Goal: Check status: Check status

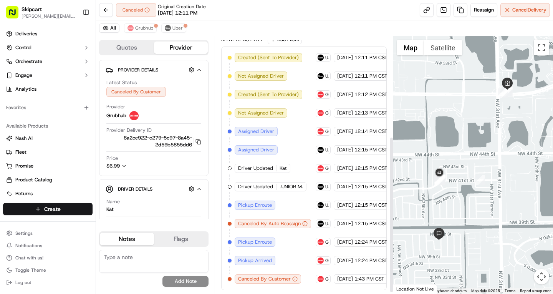
scroll to position [167, 0]
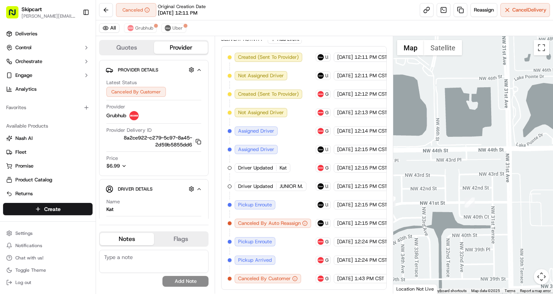
drag, startPoint x: 510, startPoint y: 186, endPoint x: 469, endPoint y: 232, distance: 61.7
click at [469, 232] on div at bounding box center [473, 164] width 160 height 257
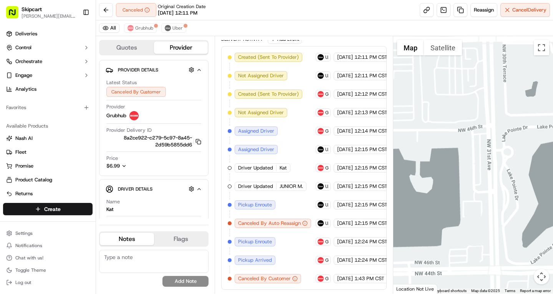
drag, startPoint x: 511, startPoint y: 110, endPoint x: 469, endPoint y: 220, distance: 117.8
click at [469, 220] on div at bounding box center [473, 164] width 160 height 257
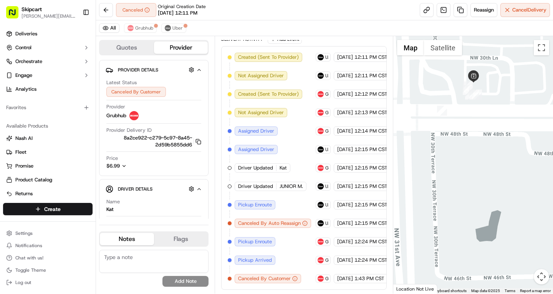
drag, startPoint x: 480, startPoint y: 139, endPoint x: 480, endPoint y: 191, distance: 52.6
click at [480, 191] on div at bounding box center [473, 164] width 160 height 257
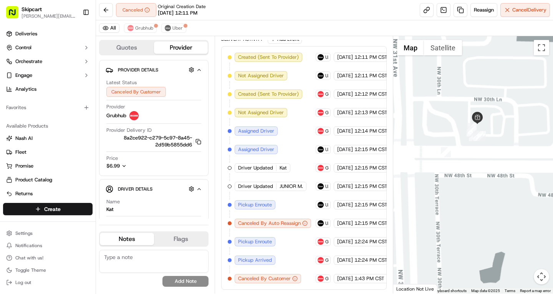
drag, startPoint x: 463, startPoint y: 230, endPoint x: 477, endPoint y: 131, distance: 100.2
click at [477, 132] on div at bounding box center [473, 164] width 160 height 257
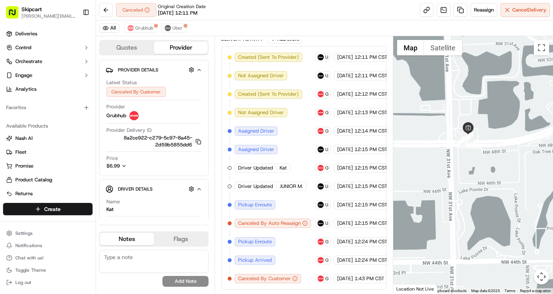
drag, startPoint x: 446, startPoint y: 201, endPoint x: 456, endPoint y: 184, distance: 19.1
click at [456, 184] on div at bounding box center [473, 164] width 160 height 257
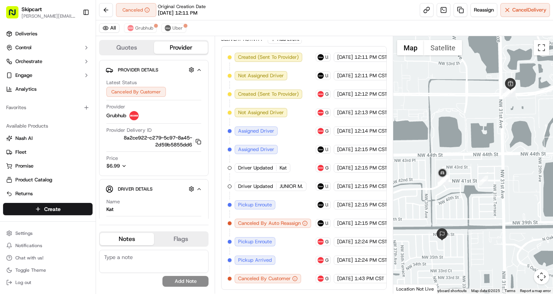
drag, startPoint x: 454, startPoint y: 206, endPoint x: 493, endPoint y: 143, distance: 73.7
click at [493, 143] on div at bounding box center [473, 164] width 160 height 257
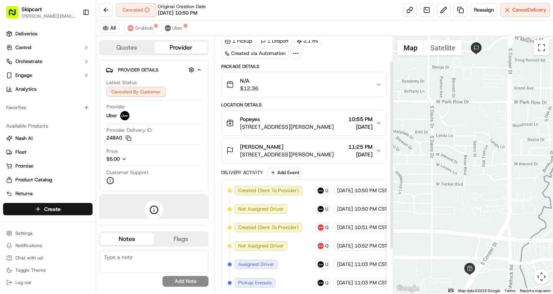
scroll to position [93, 0]
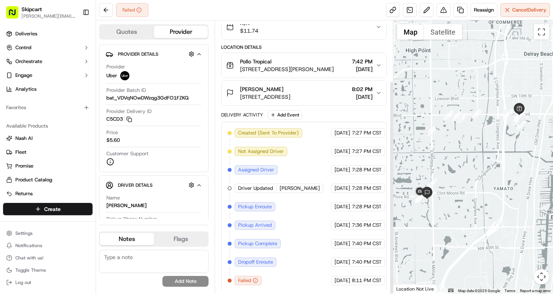
scroll to position [77, 0]
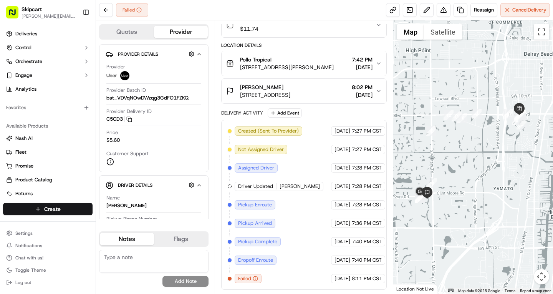
drag, startPoint x: 251, startPoint y: 278, endPoint x: 256, endPoint y: 280, distance: 5.4
click at [256, 280] on icon "button" at bounding box center [255, 278] width 5 height 5
click at [255, 278] on icon "button" at bounding box center [255, 278] width 5 height 5
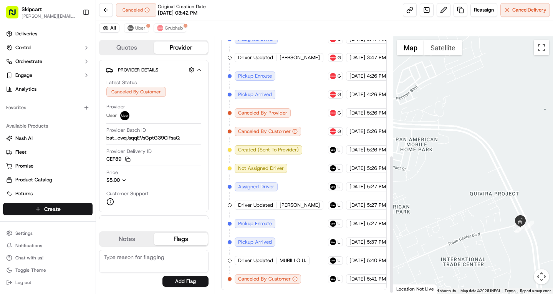
scroll to position [222, 0]
